Goal: Task Accomplishment & Management: Manage account settings

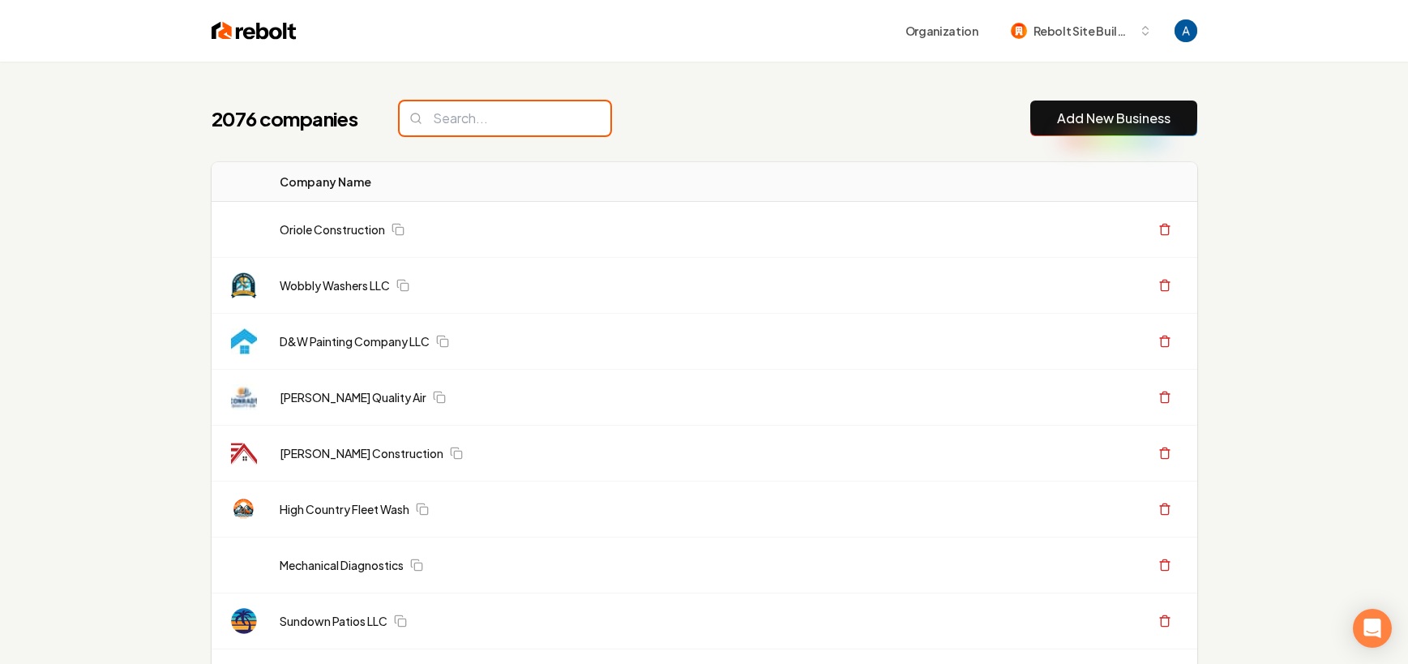
click at [515, 123] on input "search" at bounding box center [505, 118] width 211 height 34
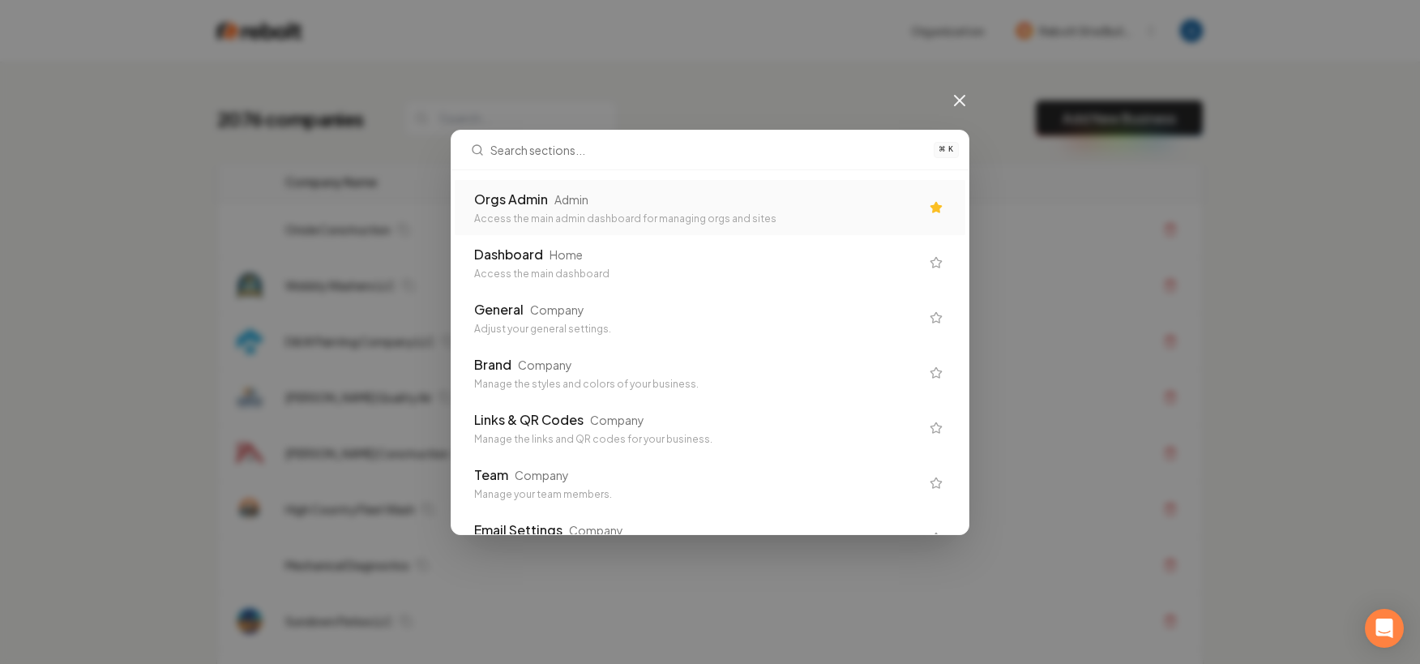
click at [541, 209] on div "Orgs Admin Admin Access the main admin dashboard for managing orgs and sites" at bounding box center [697, 208] width 446 height 36
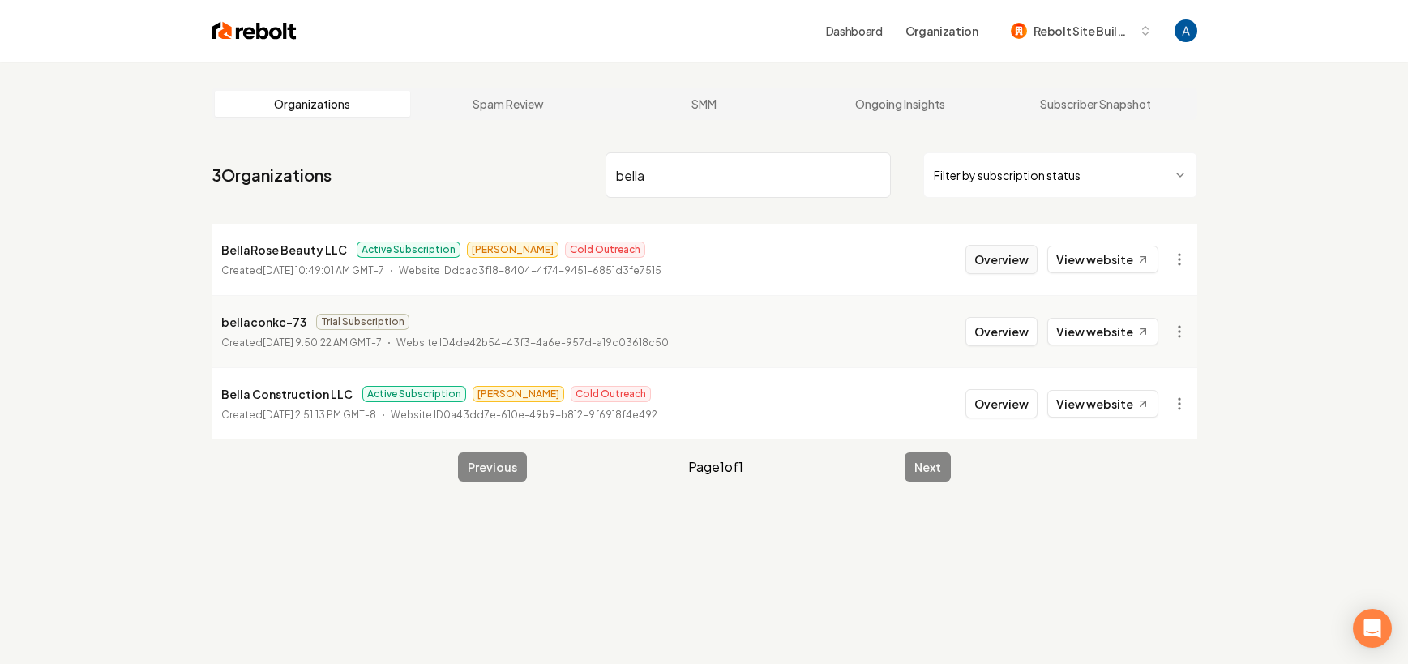
type input "bella"
click at [1013, 268] on button "Overview" at bounding box center [1001, 259] width 72 height 29
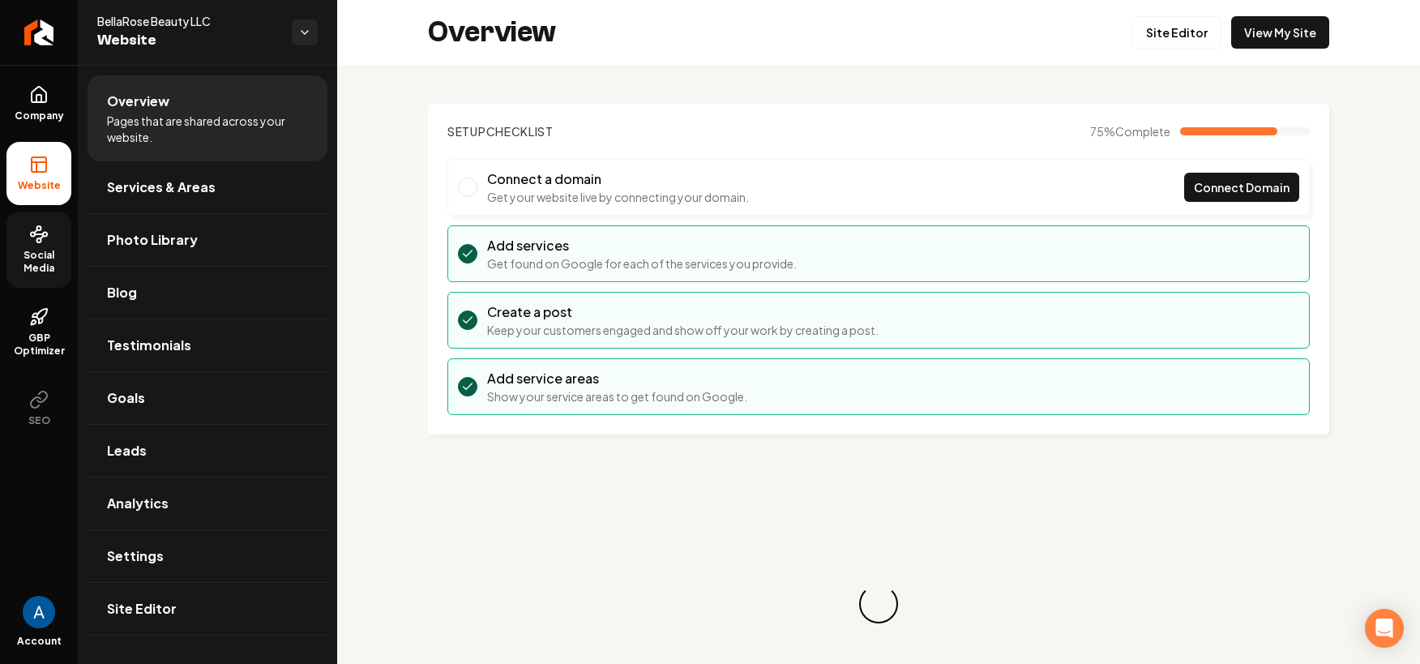
click at [29, 250] on span "Social Media" at bounding box center [38, 262] width 65 height 26
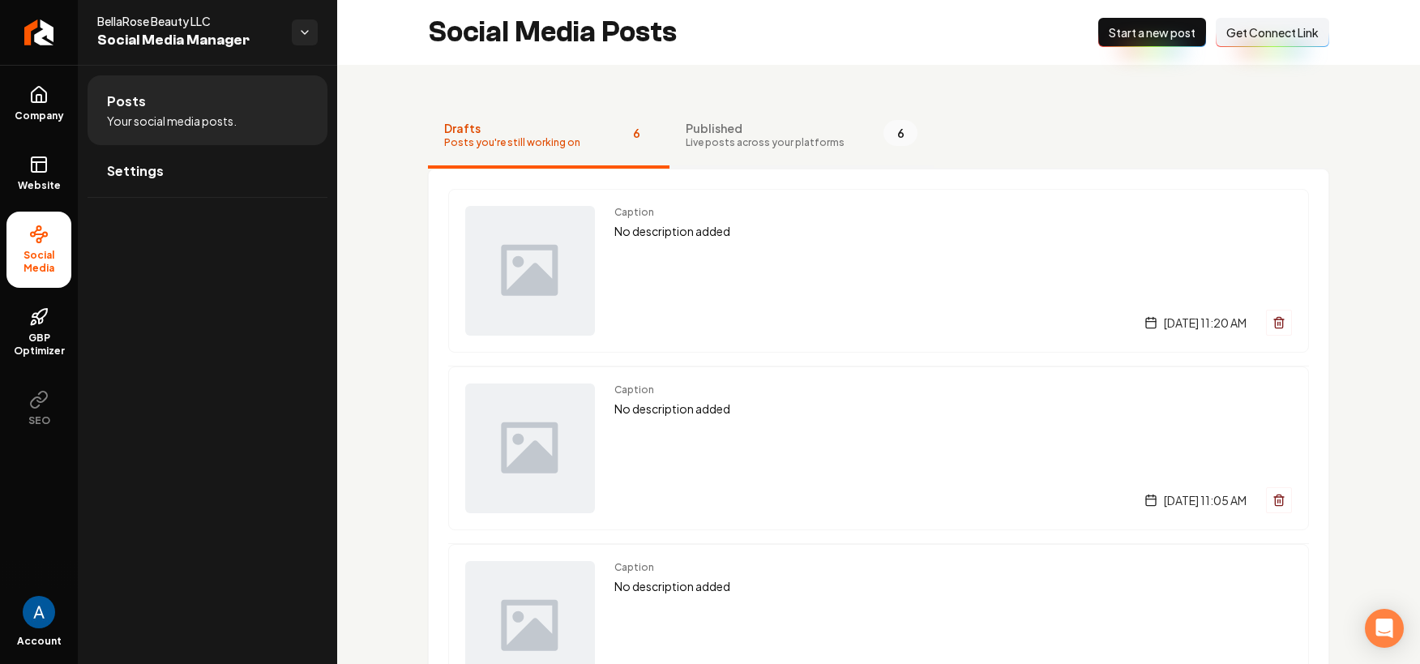
click at [745, 138] on span "Live posts across your platforms" at bounding box center [765, 142] width 159 height 13
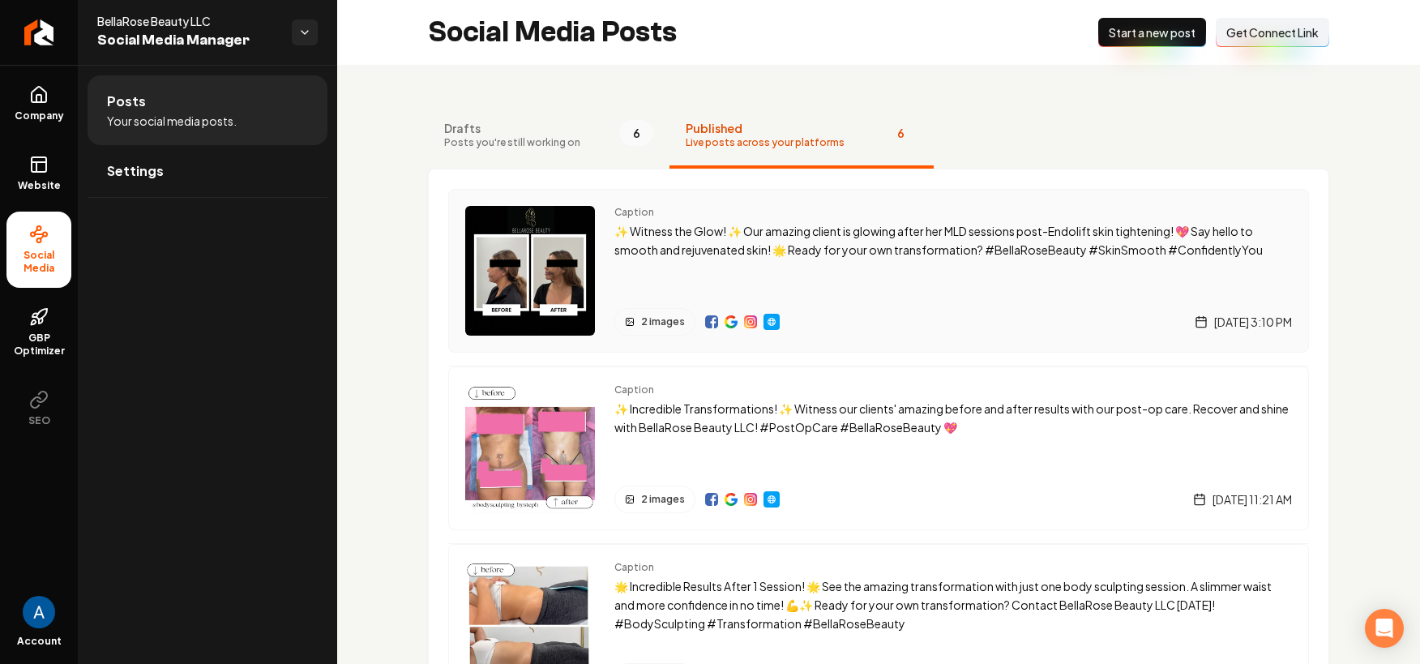
click at [752, 322] on img "Main content area" at bounding box center [750, 321] width 13 height 13
click at [713, 325] on img "Main content area" at bounding box center [711, 321] width 13 height 13
click at [732, 321] on img "Main content area" at bounding box center [731, 321] width 13 height 13
click at [32, 97] on icon at bounding box center [38, 94] width 19 height 19
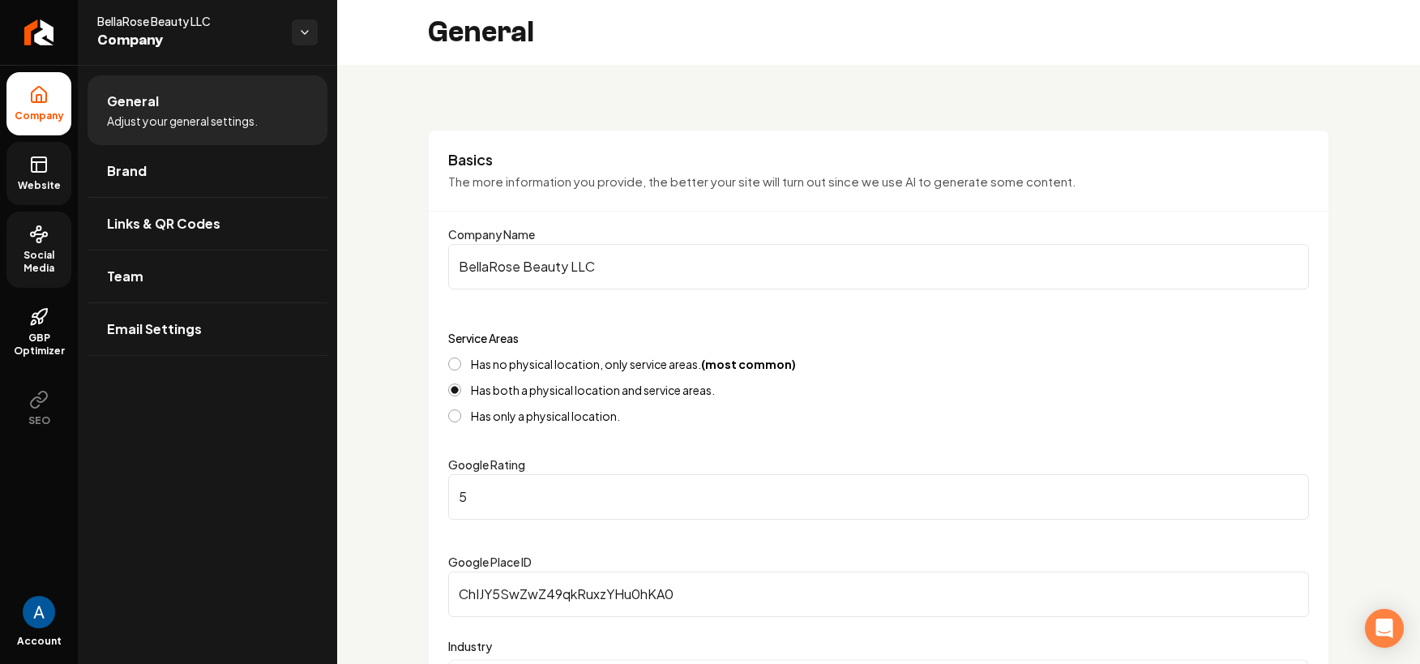
click at [24, 181] on span "Website" at bounding box center [39, 185] width 56 height 13
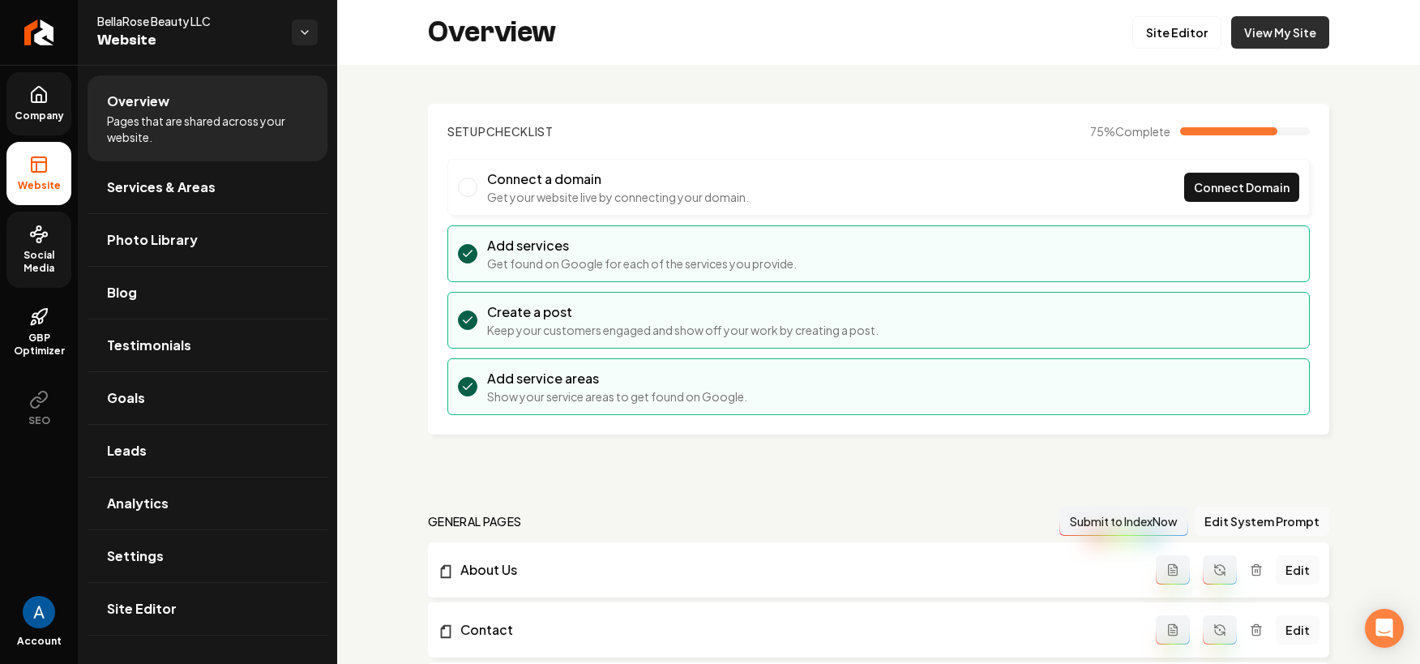
click at [1244, 41] on link "View My Site" at bounding box center [1280, 32] width 98 height 32
click at [32, 252] on span "Social Media" at bounding box center [38, 262] width 65 height 26
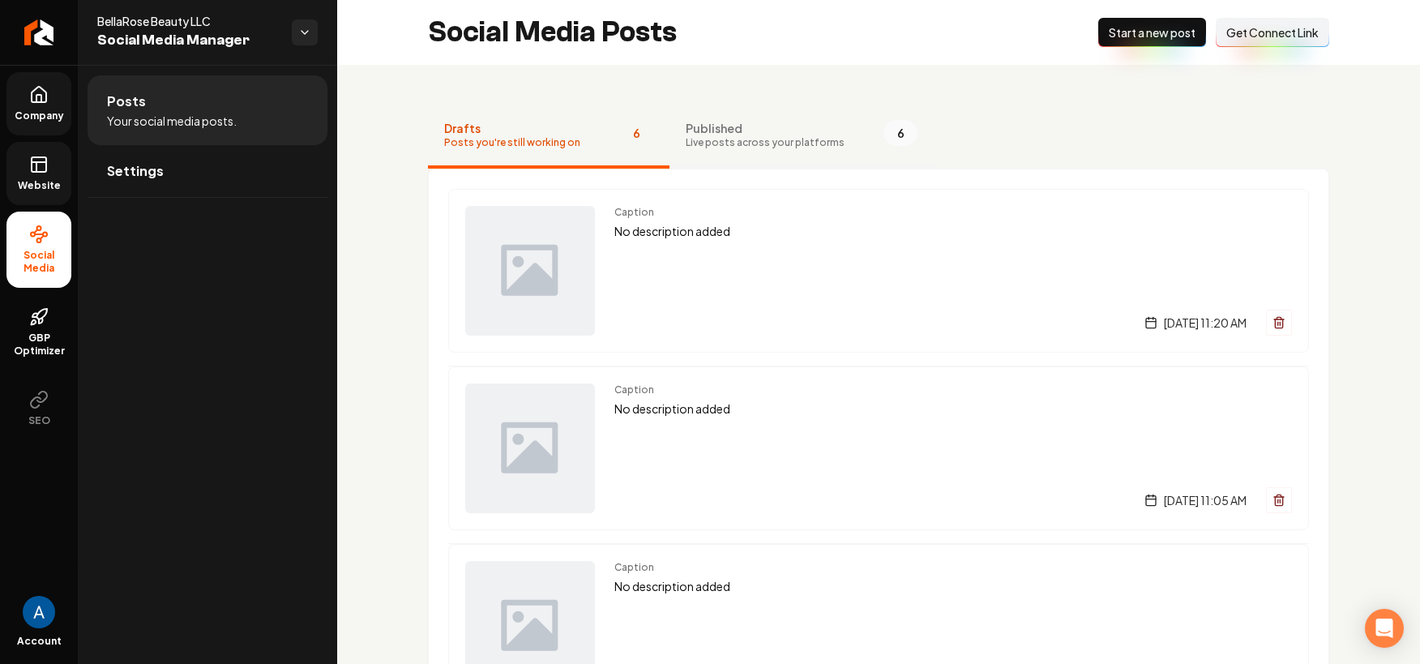
click at [795, 139] on span "Live posts across your platforms" at bounding box center [765, 142] width 159 height 13
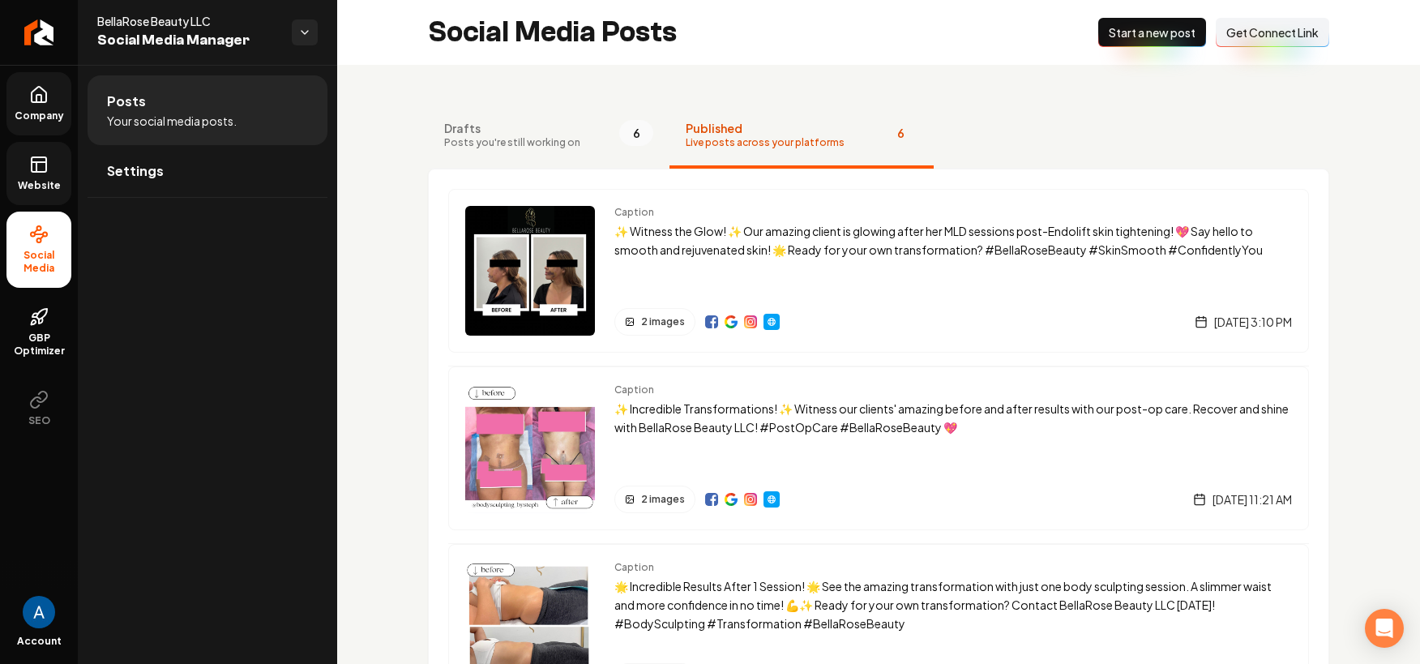
click at [1263, 40] on span "Get Connect Link" at bounding box center [1272, 32] width 92 height 16
click at [1127, 38] on span "Start a new post" at bounding box center [1152, 32] width 87 height 16
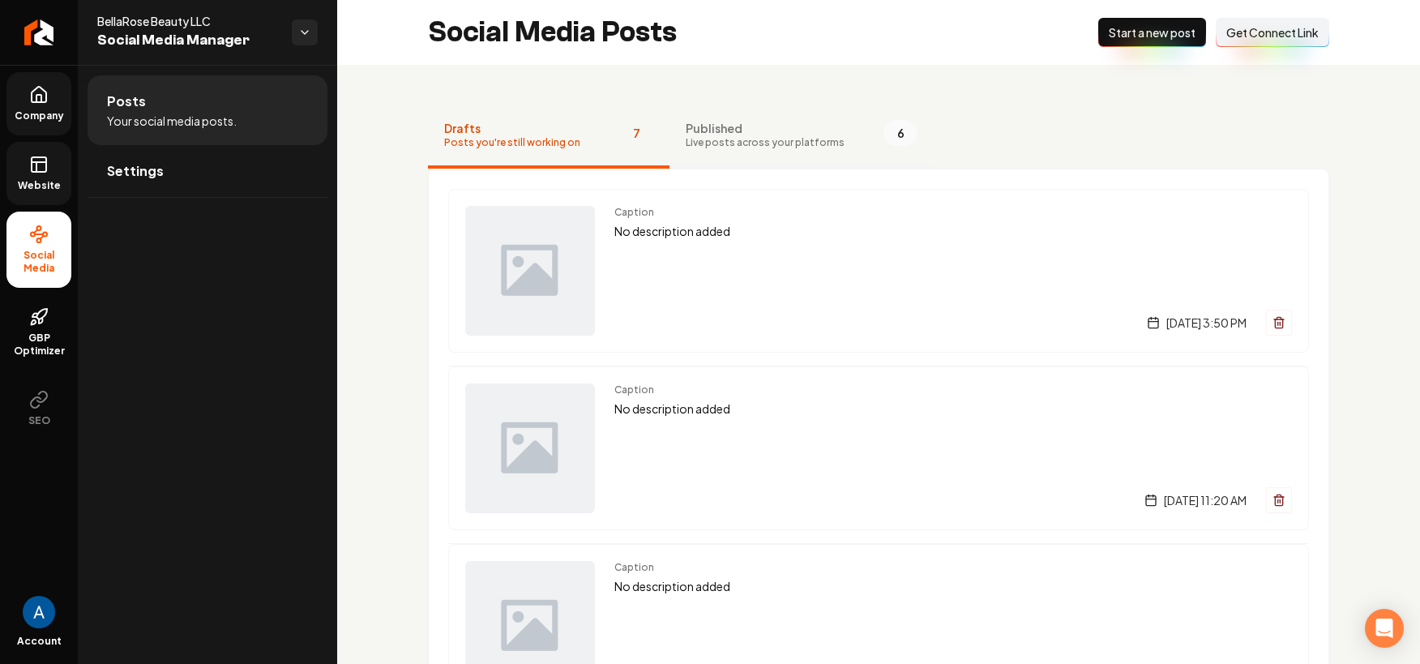
click at [776, 136] on span "Live posts across your platforms" at bounding box center [765, 142] width 159 height 13
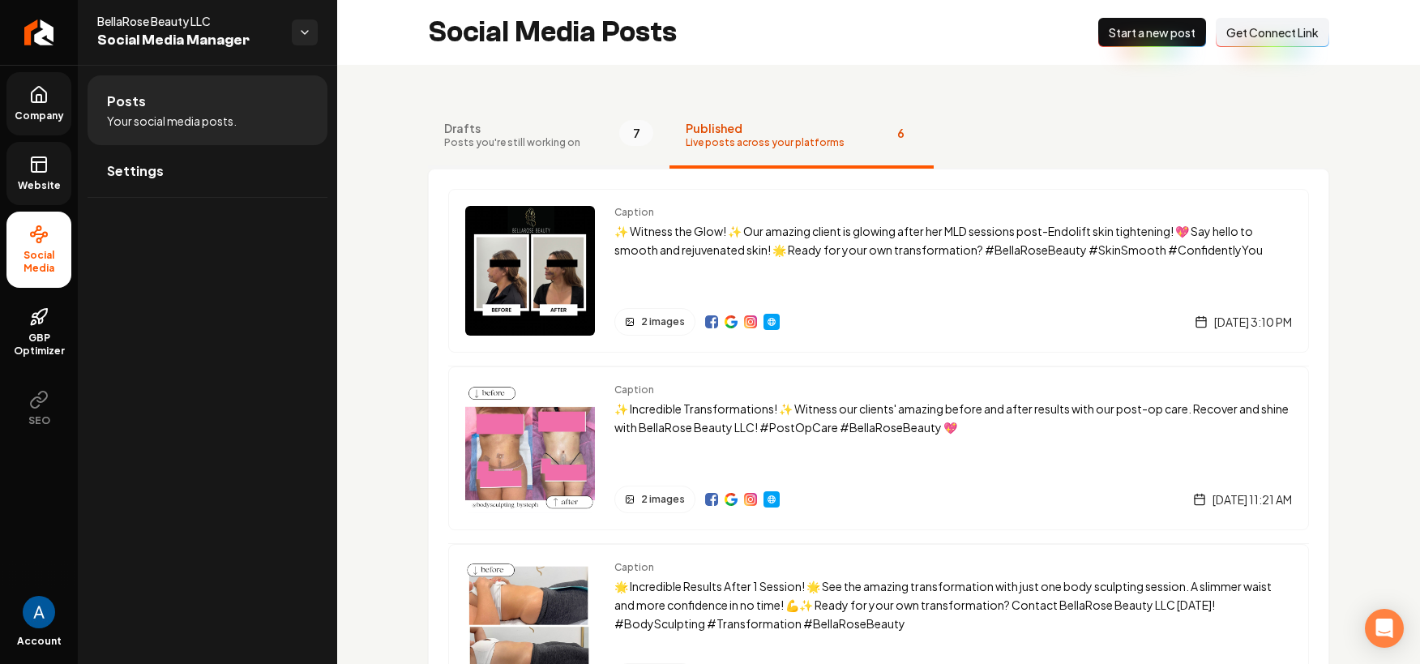
click at [568, 136] on span "Posts you're still working on" at bounding box center [512, 142] width 136 height 13
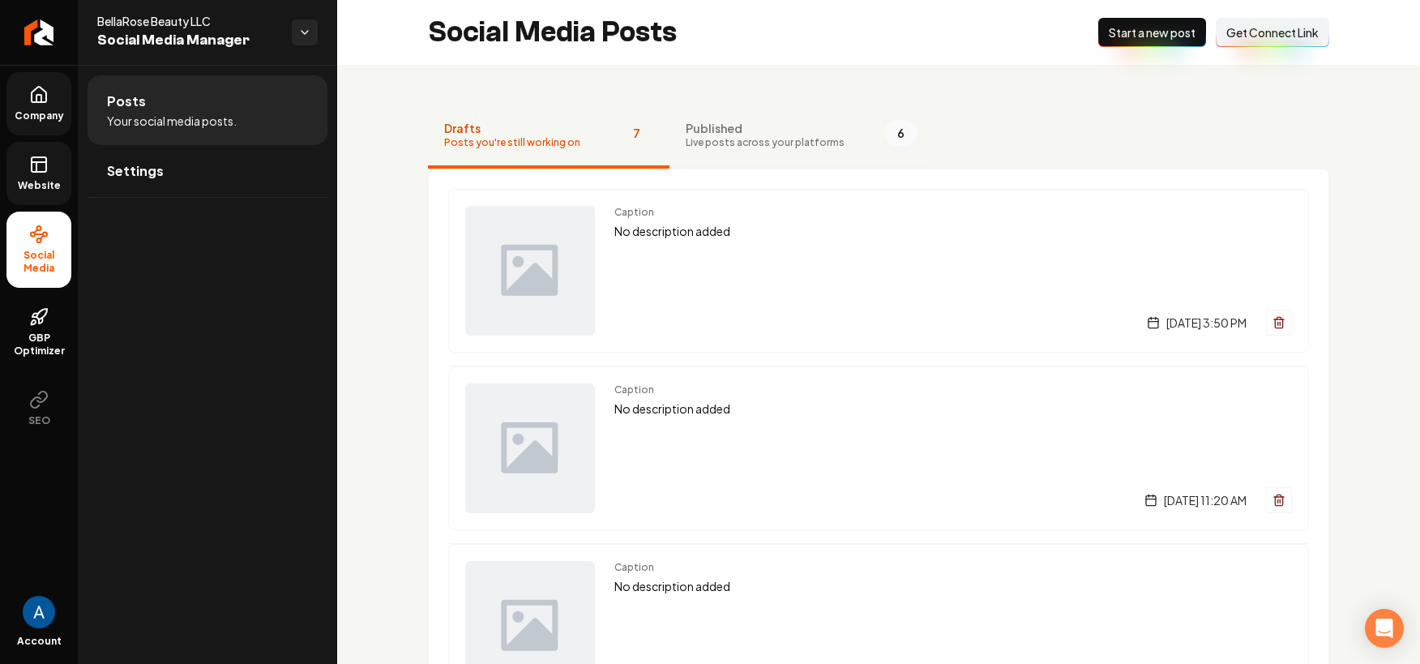
click at [701, 134] on span "Published" at bounding box center [765, 128] width 159 height 16
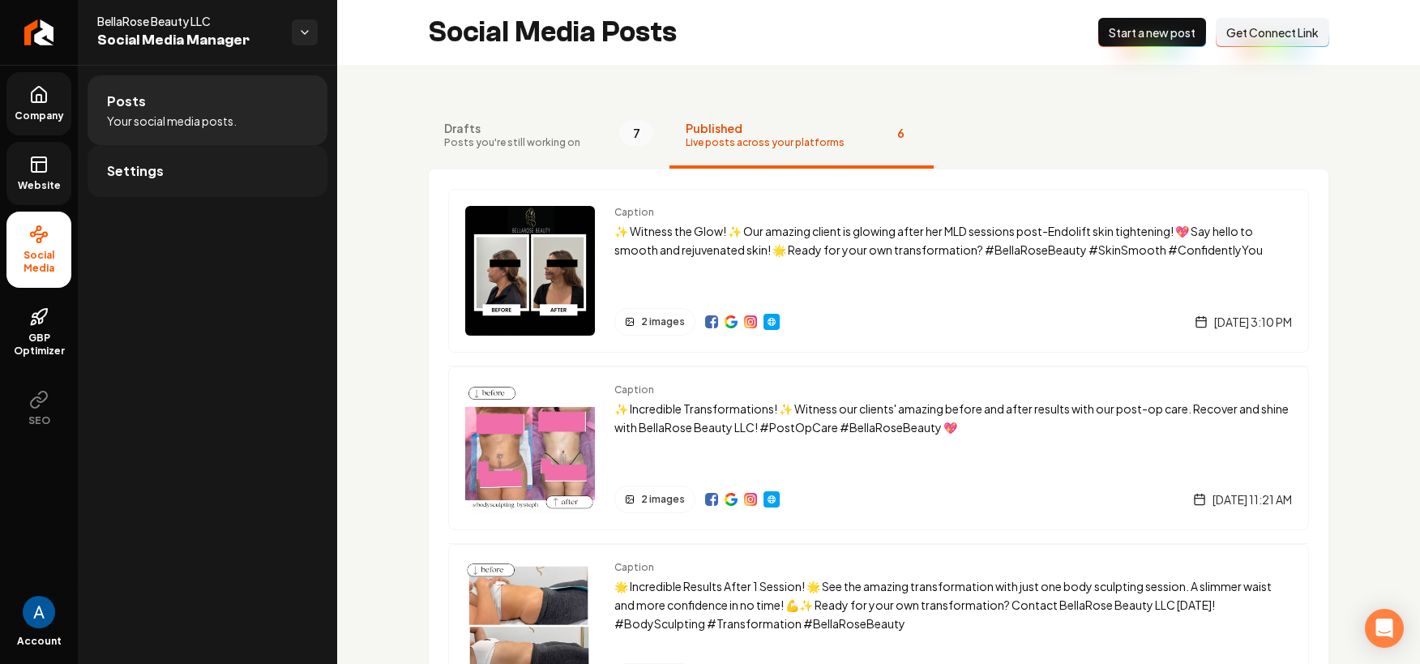
click at [149, 181] on link "Settings" at bounding box center [208, 171] width 240 height 52
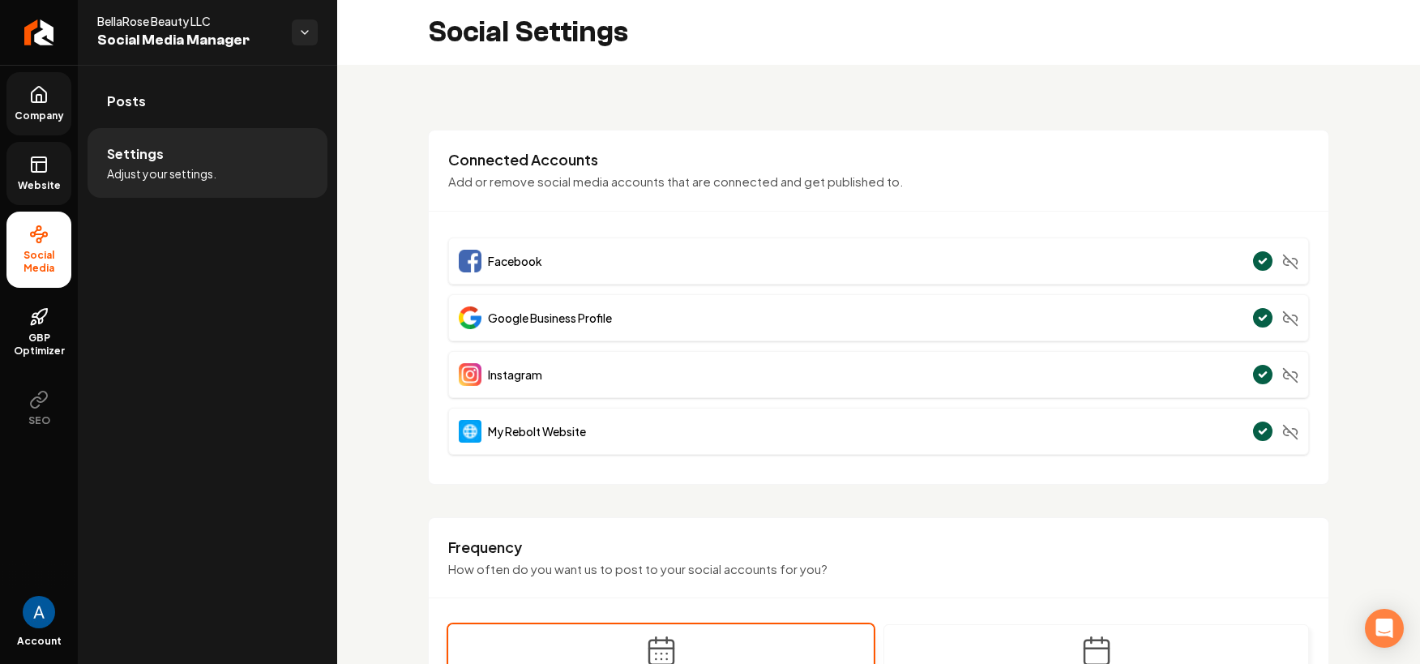
click at [35, 242] on icon at bounding box center [38, 234] width 19 height 19
click at [61, 109] on span "Company" at bounding box center [39, 115] width 62 height 13
